Goal: Check status

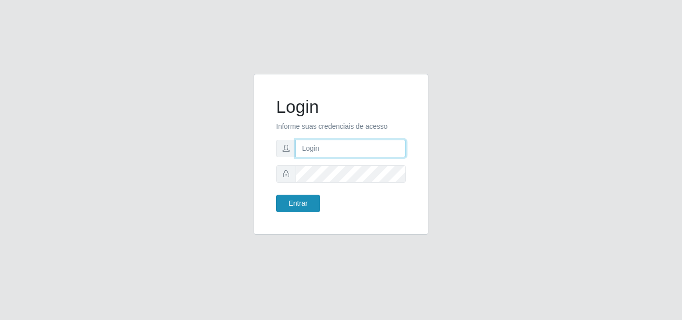
type input "[EMAIL_ADDRESS][DOMAIN_NAME]"
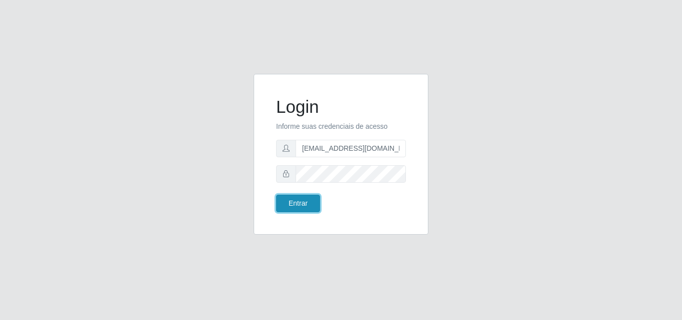
click at [294, 205] on button "Entrar" at bounding box center [298, 203] width 44 height 17
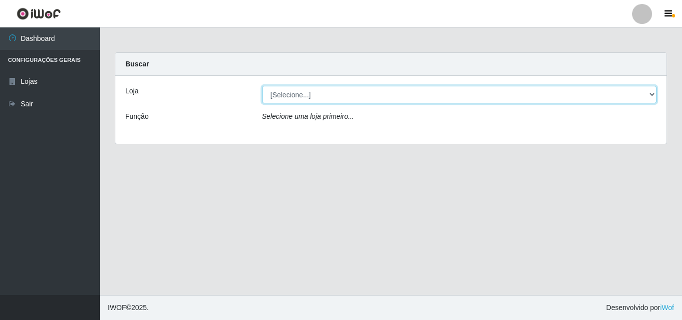
click at [404, 96] on select "[Selecione...] Rede Potiguar 1 - Macaíba" at bounding box center [459, 94] width 395 height 17
select select "100"
click at [262, 86] on select "[Selecione...] Rede Potiguar 1 - Macaíba" at bounding box center [459, 94] width 395 height 17
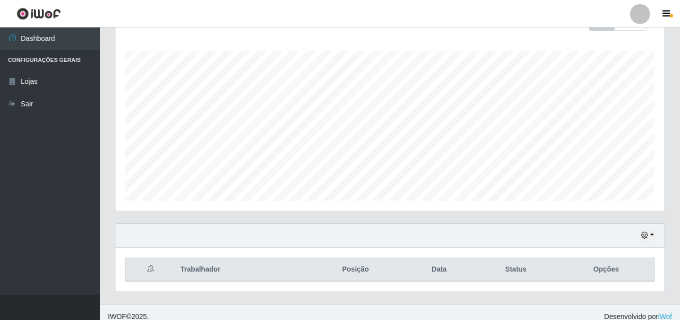
scroll to position [165, 0]
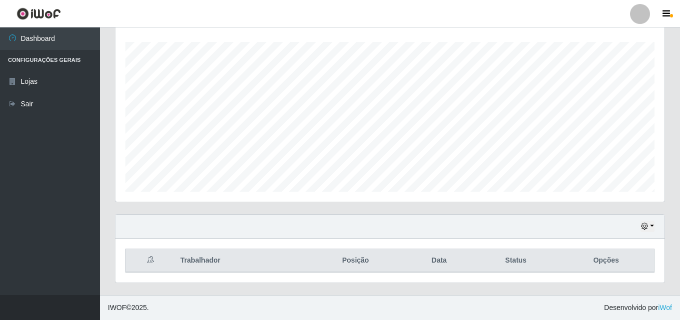
click at [638, 225] on div "Hoje 1 dia 3 dias 1 Semana Não encerrados" at bounding box center [389, 227] width 549 height 24
click at [651, 230] on button "button" at bounding box center [647, 226] width 14 height 11
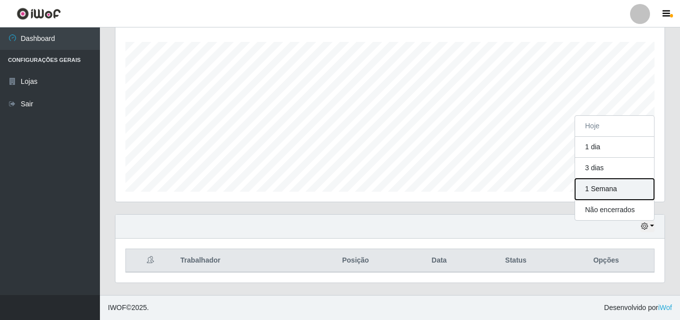
click at [608, 198] on button "1 Semana" at bounding box center [614, 189] width 79 height 21
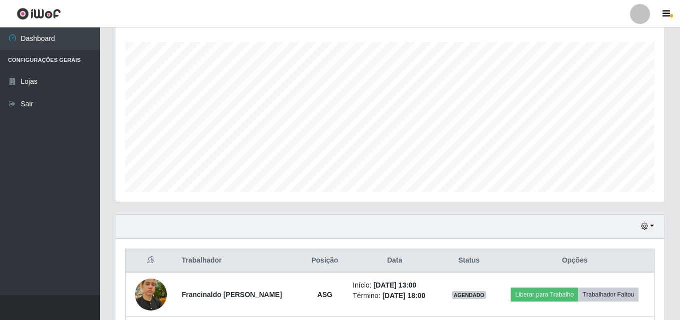
scroll to position [432, 0]
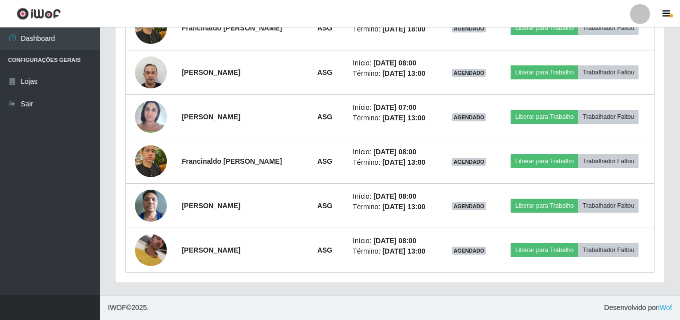
drag, startPoint x: 679, startPoint y: 204, endPoint x: 679, endPoint y: 192, distance: 11.5
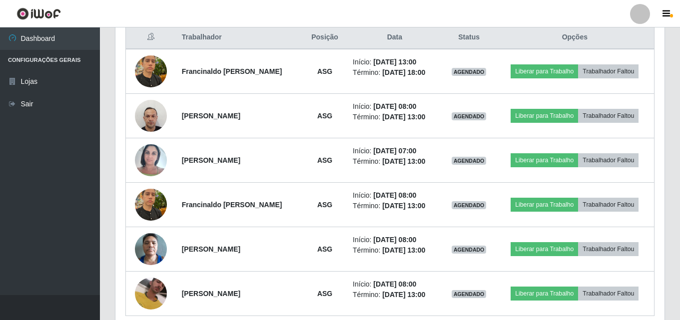
scroll to position [386, 0]
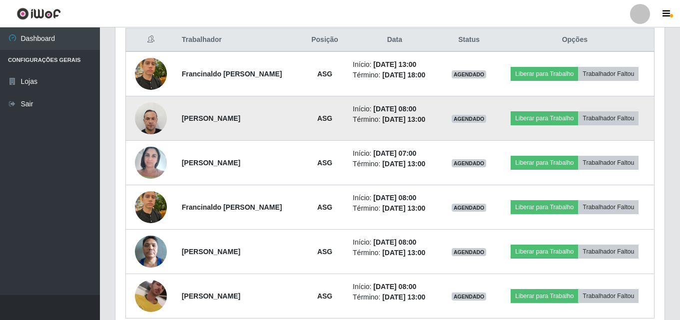
click at [153, 120] on img at bounding box center [151, 118] width 32 height 42
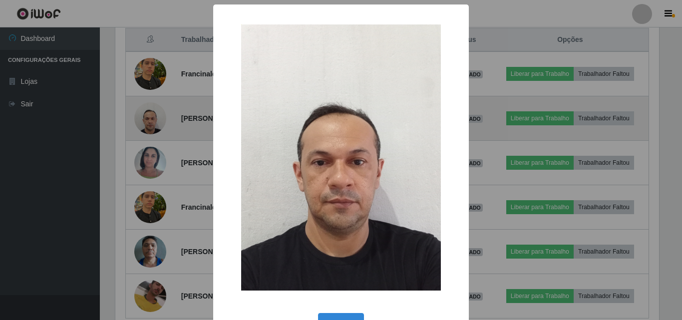
click at [153, 120] on div "× OK Cancel" at bounding box center [341, 160] width 682 height 320
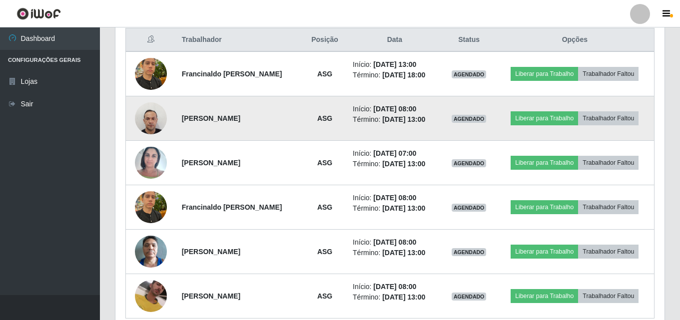
scroll to position [207, 549]
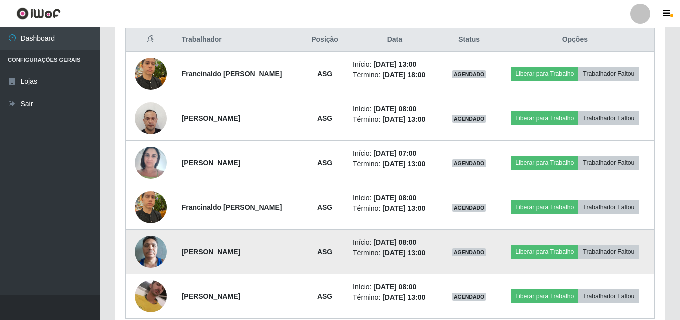
click at [155, 255] on img at bounding box center [151, 251] width 32 height 42
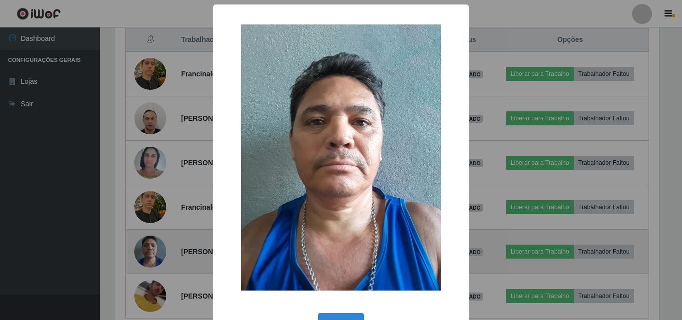
click at [155, 255] on div "× OK Cancel" at bounding box center [341, 160] width 682 height 320
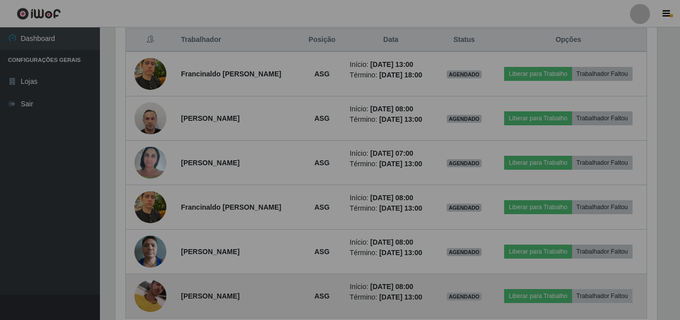
scroll to position [207, 549]
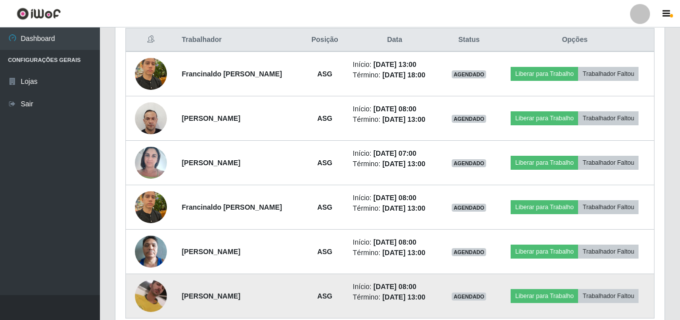
click at [153, 299] on img at bounding box center [151, 296] width 32 height 71
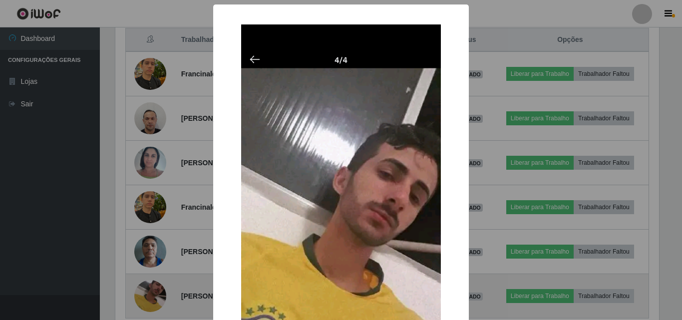
click at [153, 299] on div "× OK Cancel" at bounding box center [341, 160] width 682 height 320
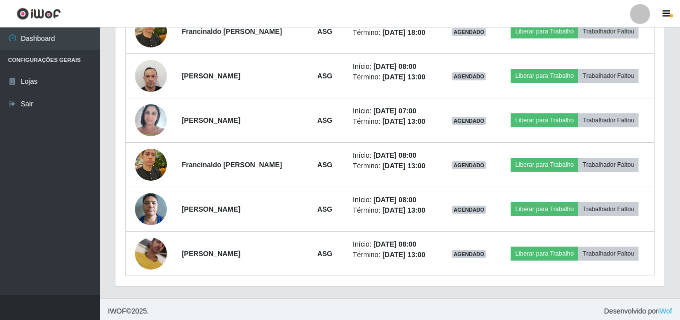
scroll to position [432, 0]
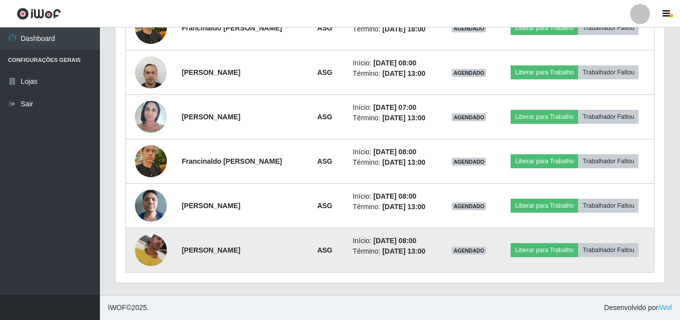
click at [142, 246] on img at bounding box center [151, 250] width 32 height 71
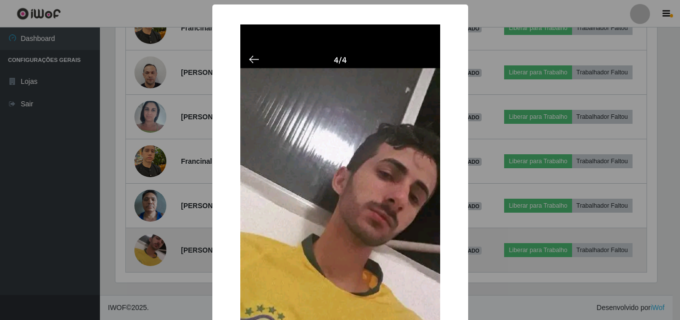
scroll to position [207, 544]
click at [142, 246] on div "× OK Cancel" at bounding box center [341, 160] width 682 height 320
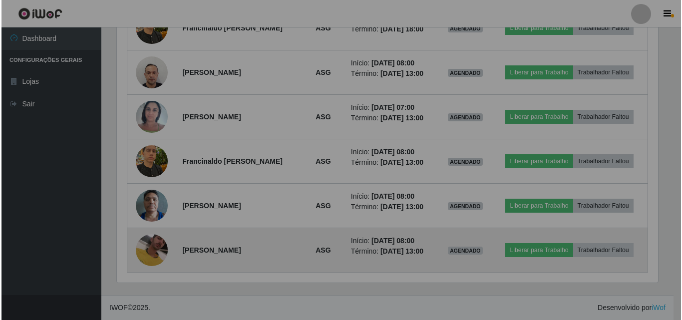
scroll to position [207, 549]
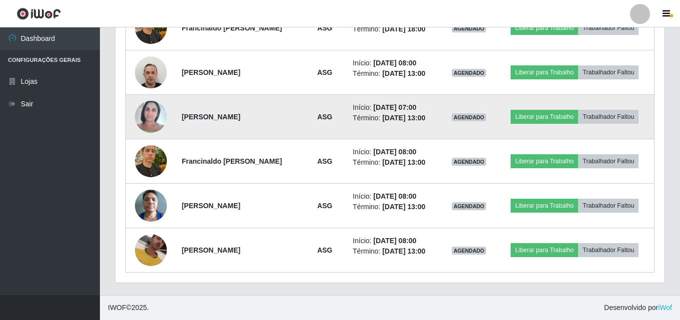
click at [151, 120] on img at bounding box center [151, 116] width 32 height 42
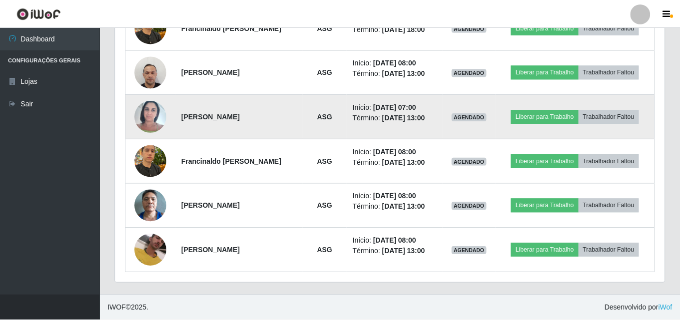
scroll to position [207, 544]
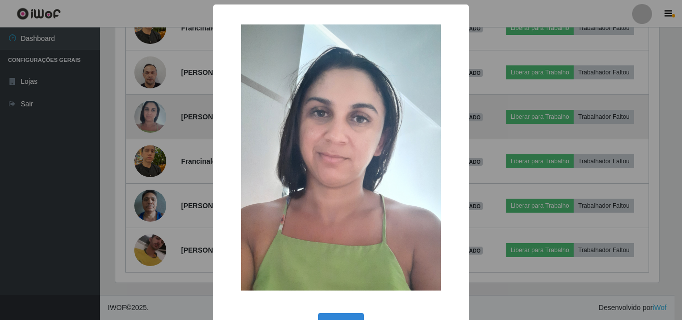
click at [151, 120] on div "× OK Cancel" at bounding box center [341, 160] width 682 height 320
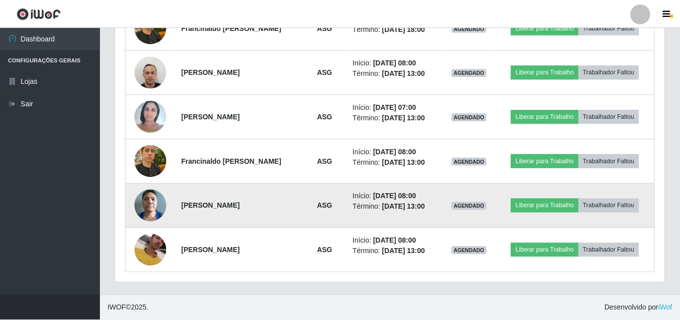
scroll to position [207, 549]
